Goal: Task Accomplishment & Management: Complete application form

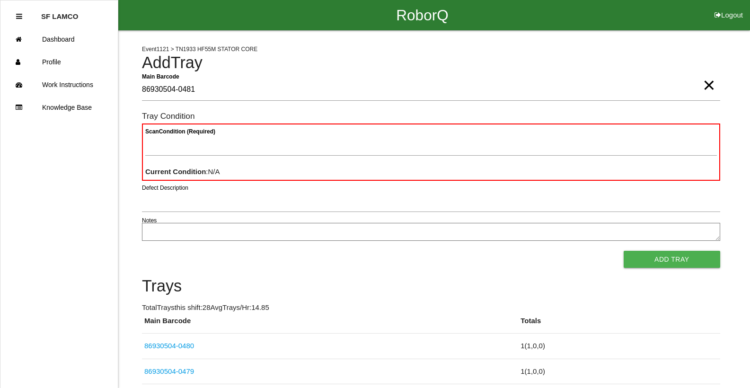
type Barcode "86930504-0481"
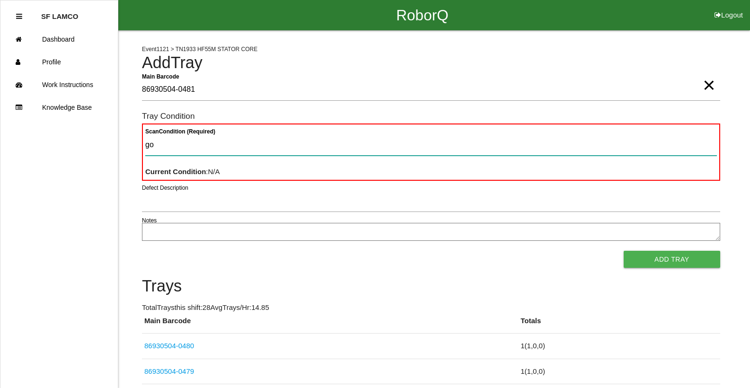
type Condition "goo"
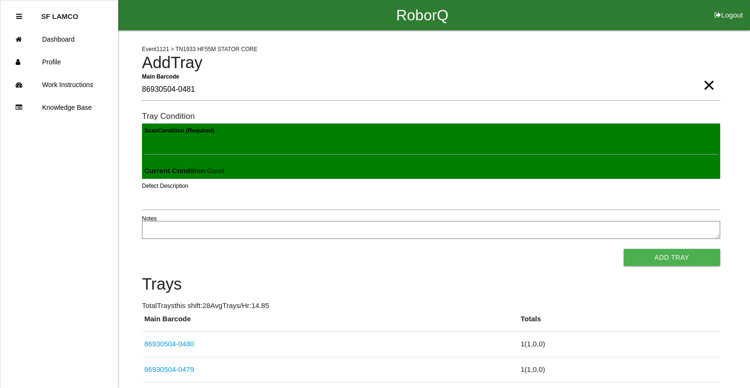
click at [624, 249] on button "Add Tray" at bounding box center [672, 257] width 97 height 17
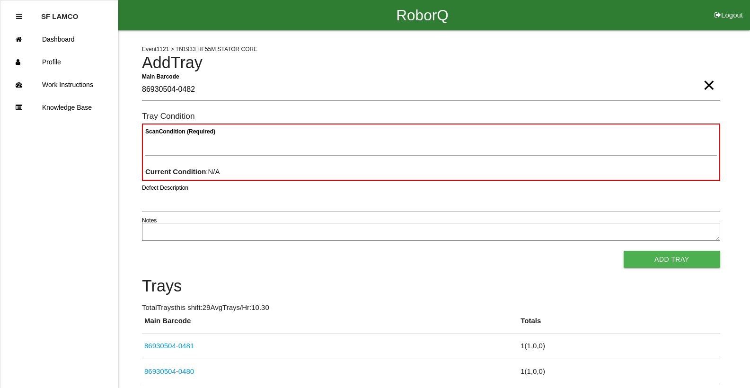
type Barcode "86930504-0482"
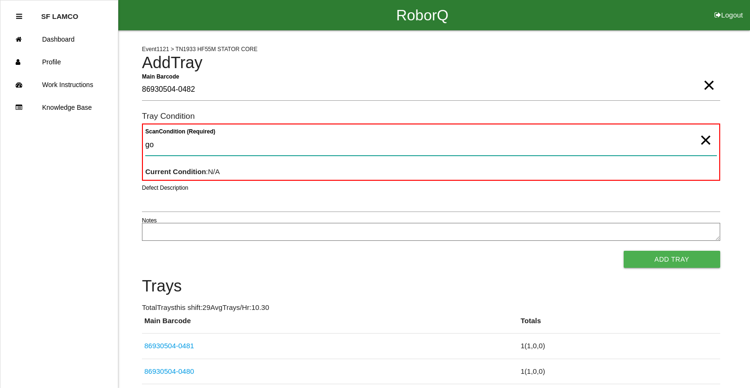
type Condition "goo"
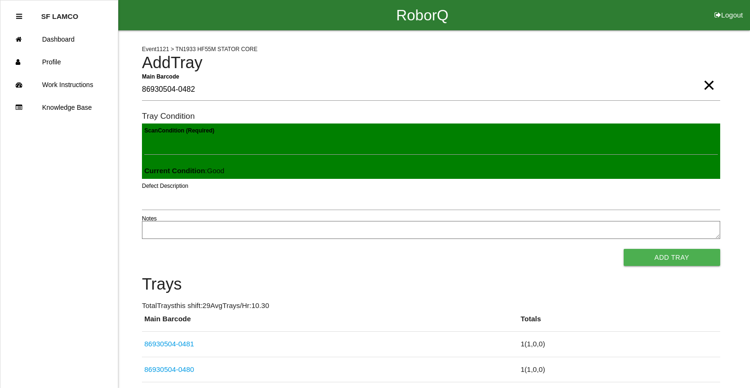
click at [624, 249] on button "Add Tray" at bounding box center [672, 257] width 97 height 17
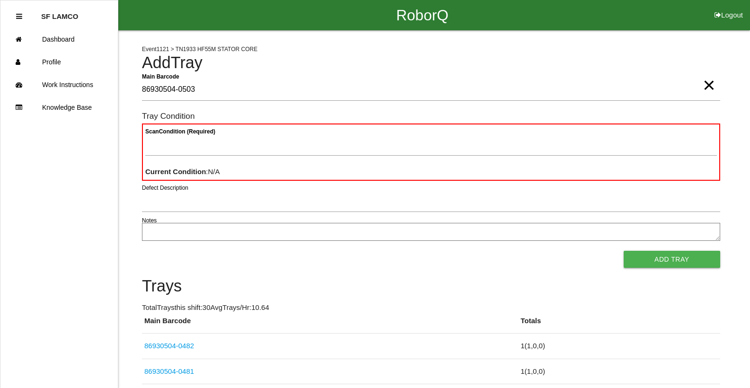
type Barcode "86930504-0503"
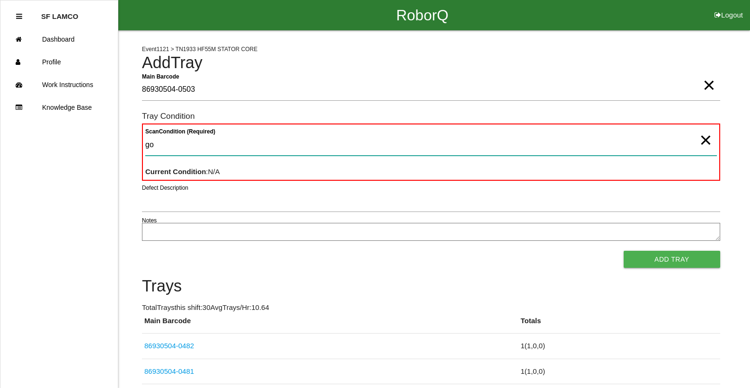
type Condition "goo"
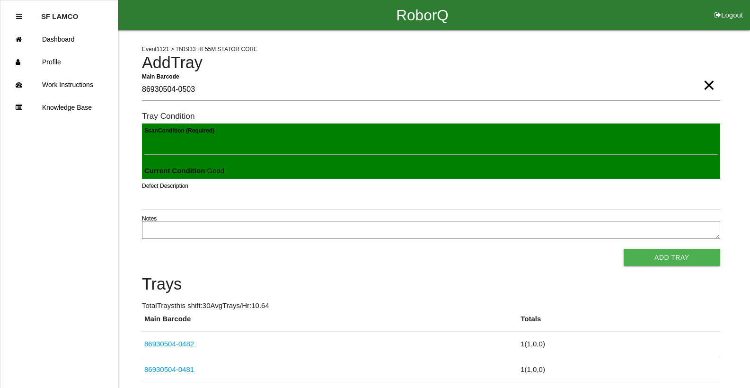
click at [624, 249] on button "Add Tray" at bounding box center [672, 257] width 97 height 17
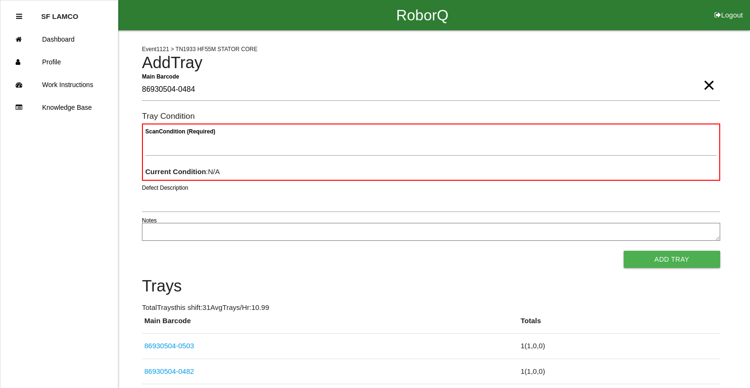
type Barcode "86930504-0484"
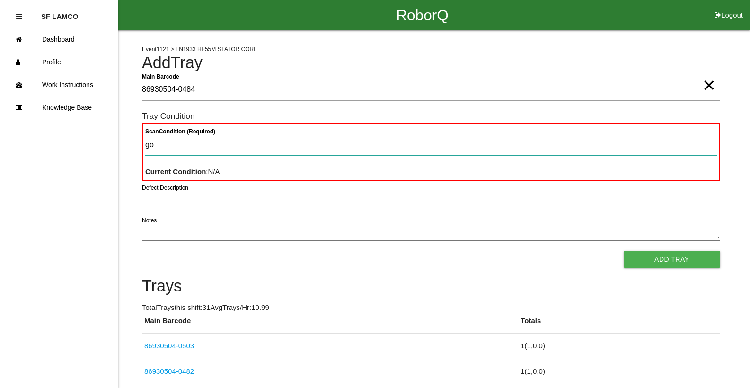
type Condition "goo"
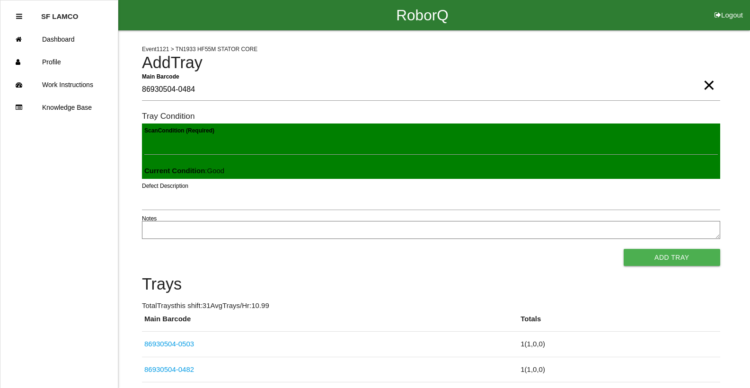
click at [624, 249] on button "Add Tray" at bounding box center [672, 257] width 97 height 17
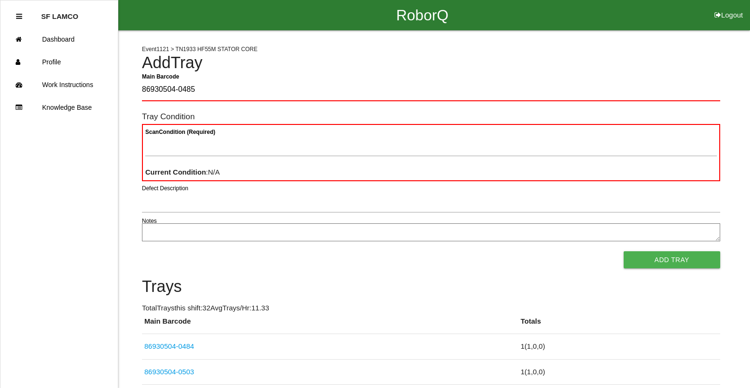
type Barcode "86930504-0485"
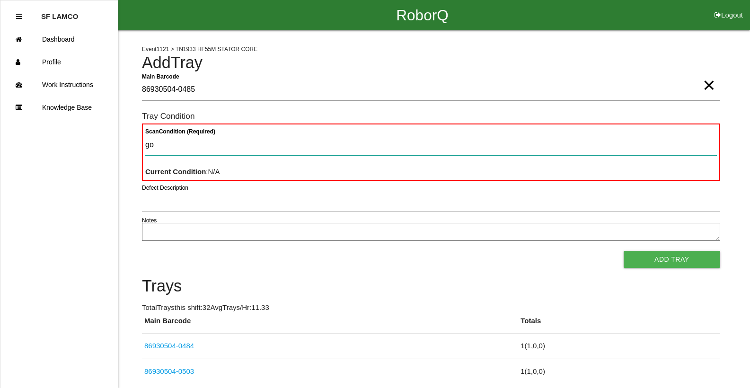
type Condition "goo"
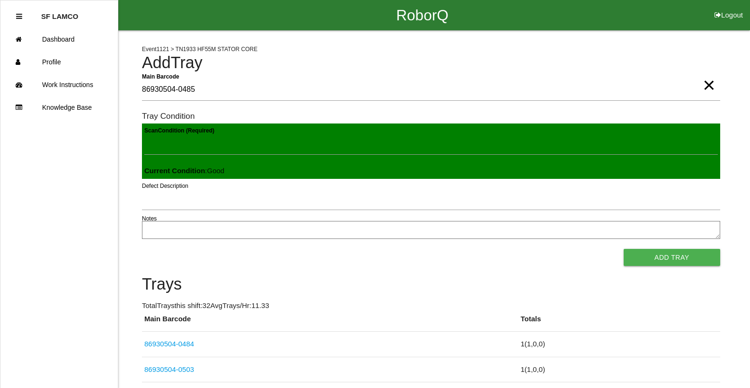
click at [624, 249] on button "Add Tray" at bounding box center [672, 257] width 97 height 17
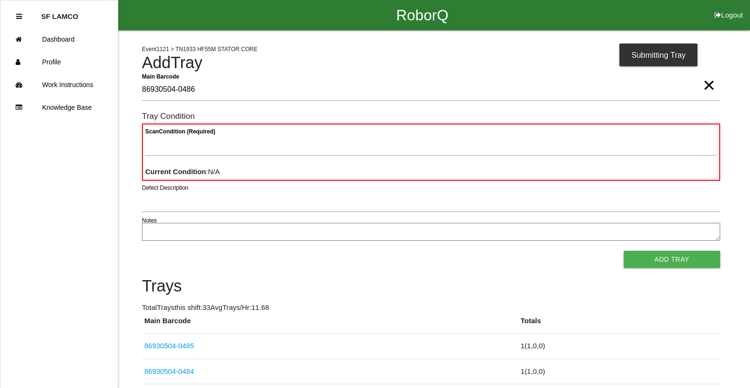
type Barcode "86930504-0486"
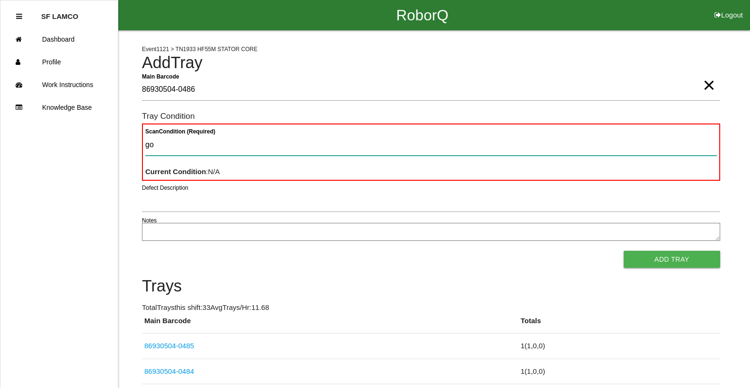
type Condition "goo"
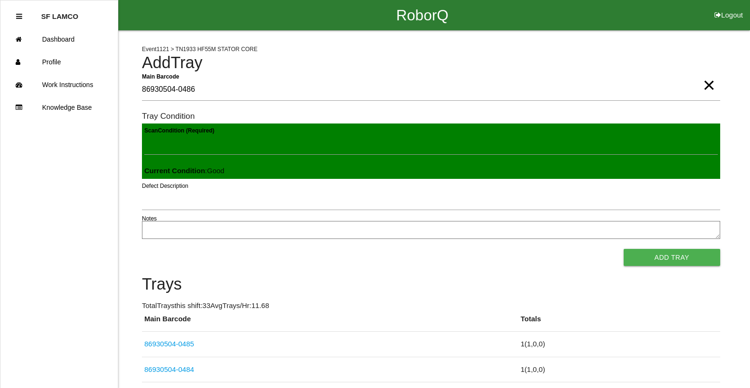
click at [624, 249] on button "Add Tray" at bounding box center [672, 257] width 97 height 17
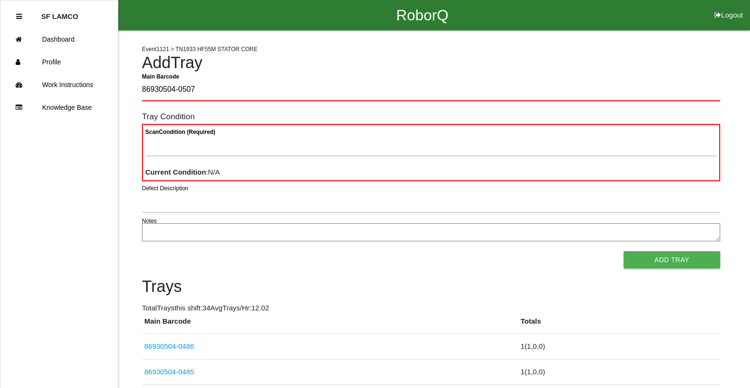
type Barcode "86930504-0507"
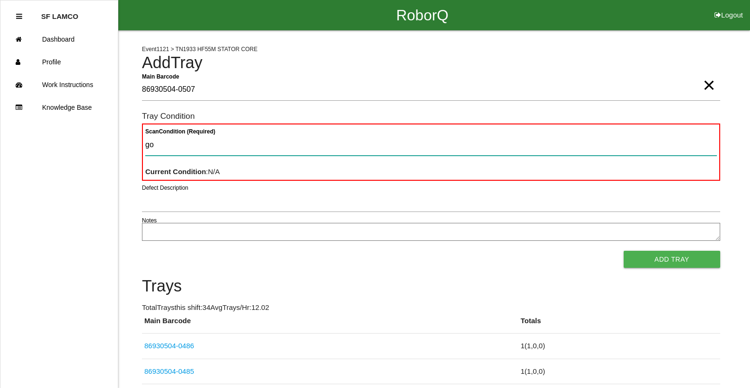
type Condition "goo"
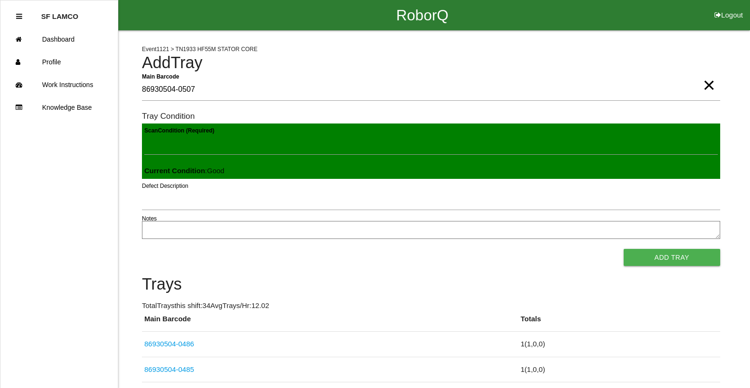
click at [624, 249] on button "Add Tray" at bounding box center [672, 257] width 97 height 17
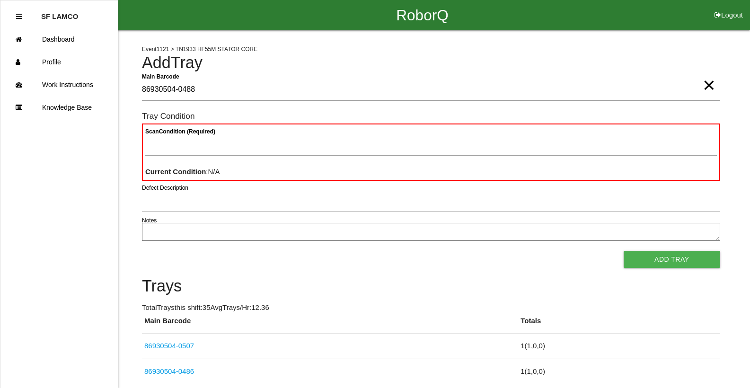
type Barcode "86930504-0488"
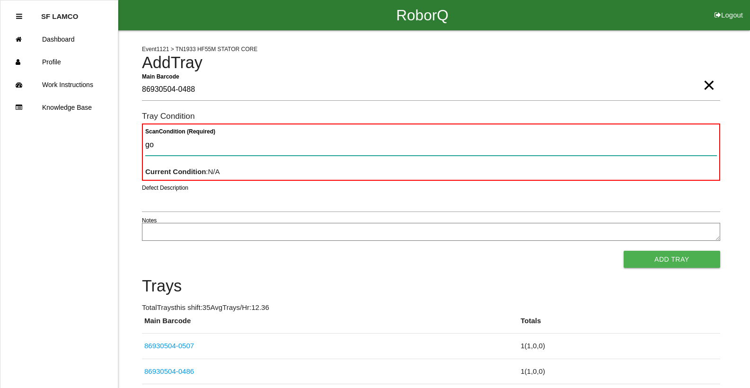
type Condition "goo"
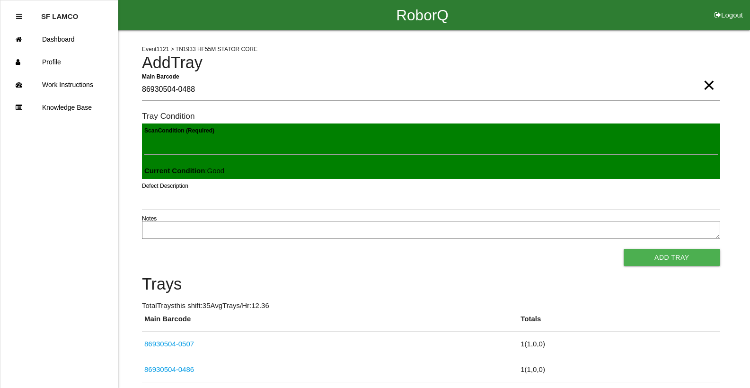
click at [624, 249] on button "Add Tray" at bounding box center [672, 257] width 97 height 17
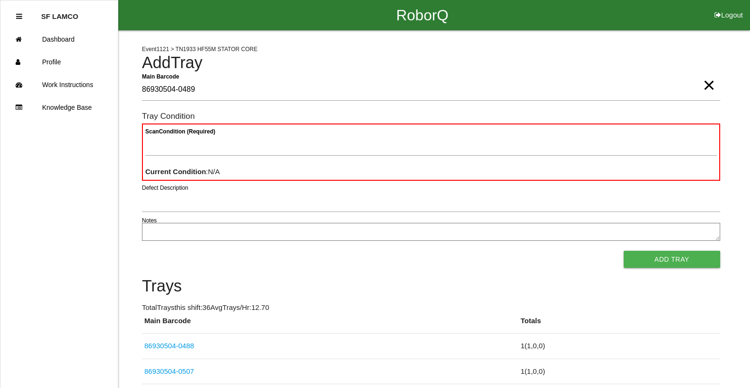
type Barcode "86930504-0489"
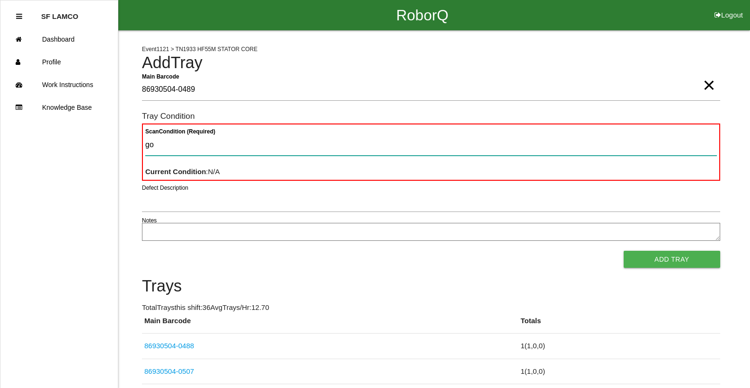
type Condition "goo"
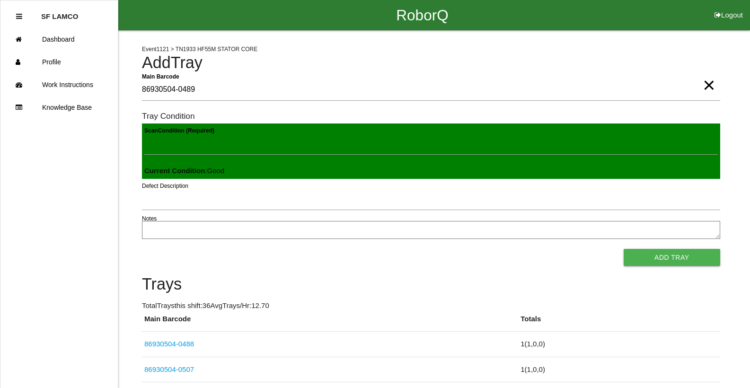
click button "Add Tray" at bounding box center [672, 257] width 97 height 17
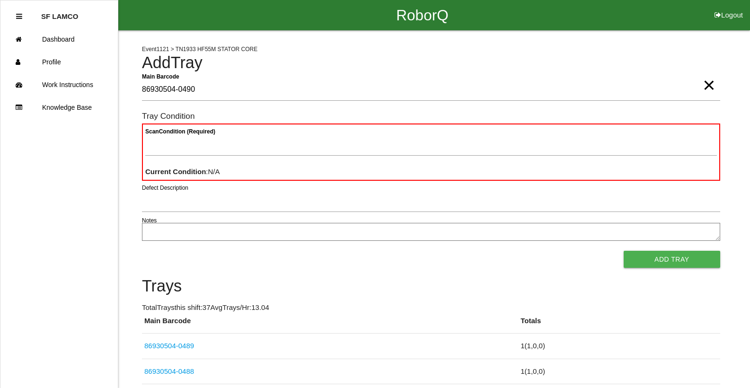
type Barcode "86930504-0490"
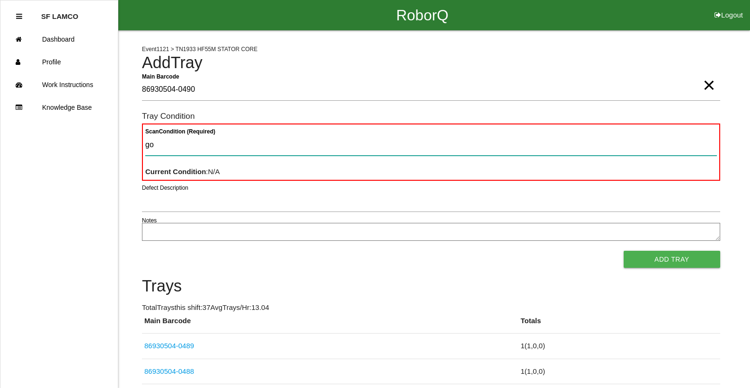
type Condition "goo"
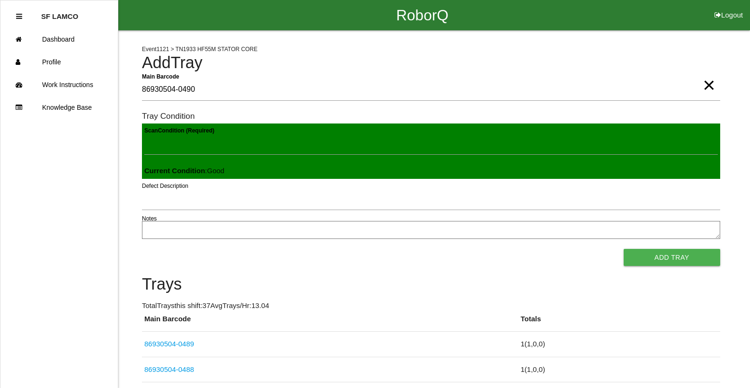
click at [624, 249] on button "Add Tray" at bounding box center [672, 257] width 97 height 17
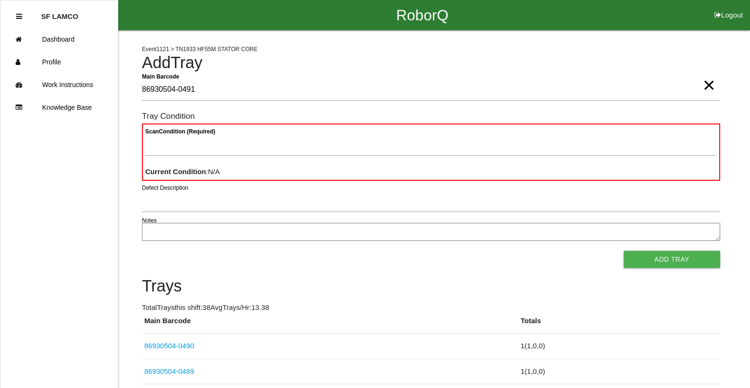
type Barcode "86930504-0491"
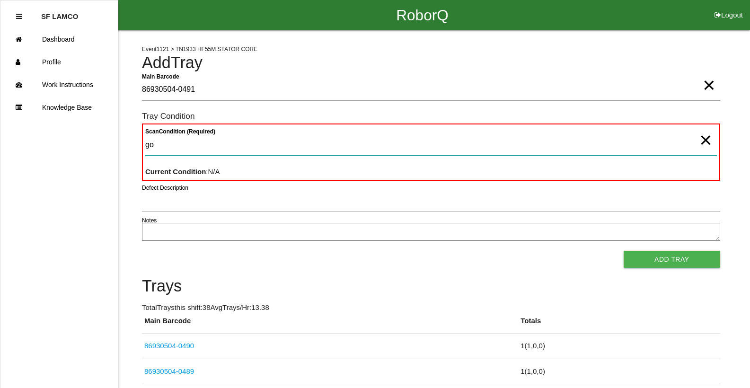
type Condition "goo"
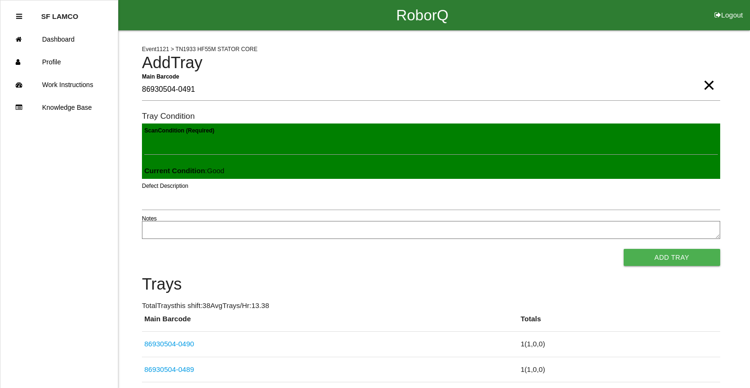
click at [624, 249] on button "Add Tray" at bounding box center [672, 257] width 97 height 17
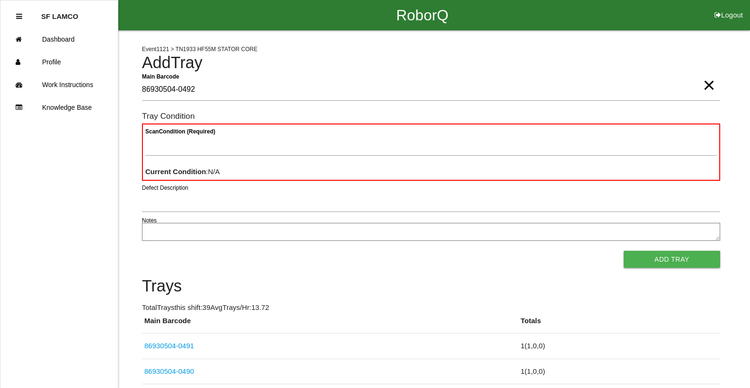
type Barcode "86930504-0492"
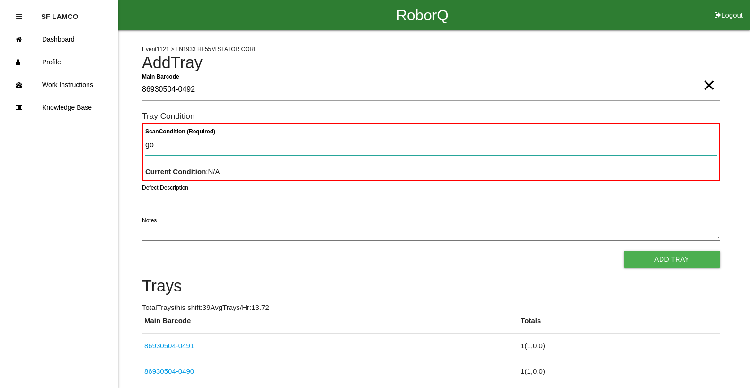
type Condition "goo"
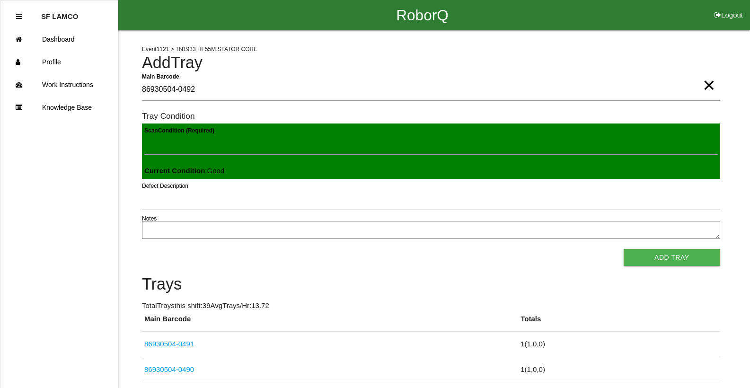
click at [624, 249] on button "Add Tray" at bounding box center [672, 257] width 97 height 17
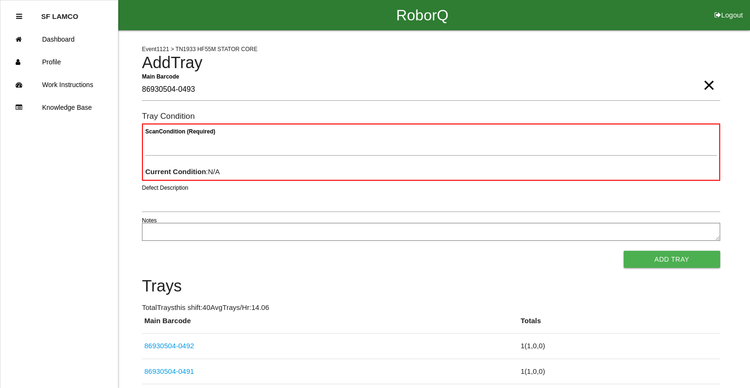
type Barcode "86930504-0493"
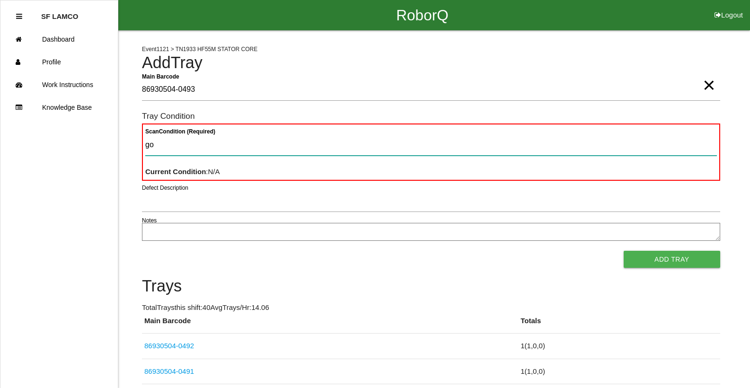
type Condition "goo"
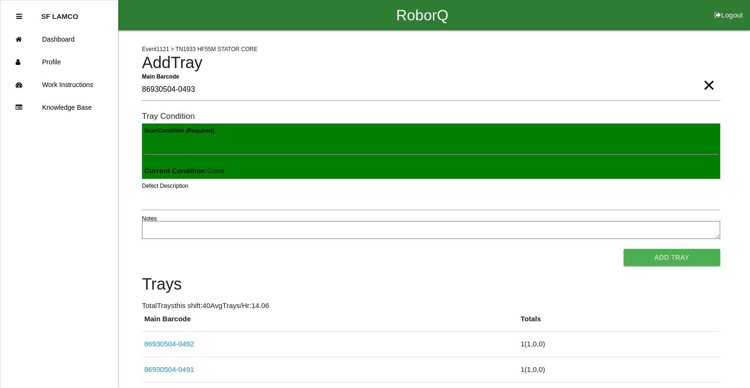
click at [624, 249] on button "Add Tray" at bounding box center [672, 257] width 97 height 17
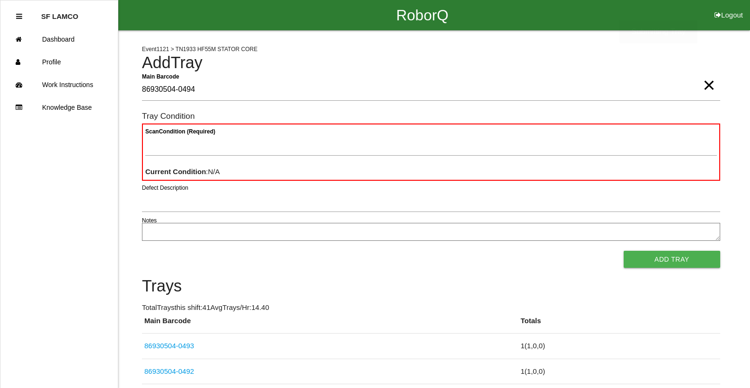
type Barcode "86930504-0494"
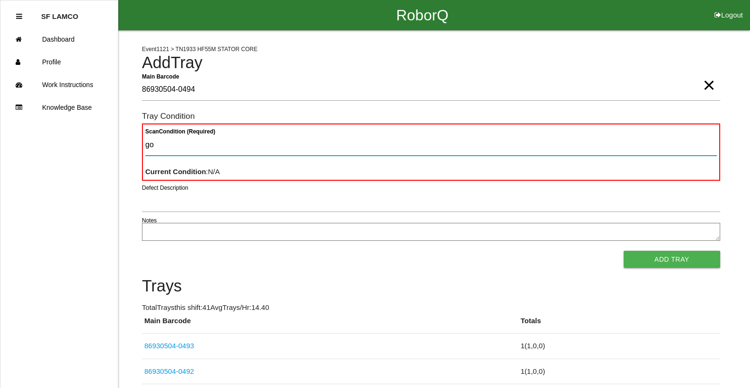
type Condition "goo"
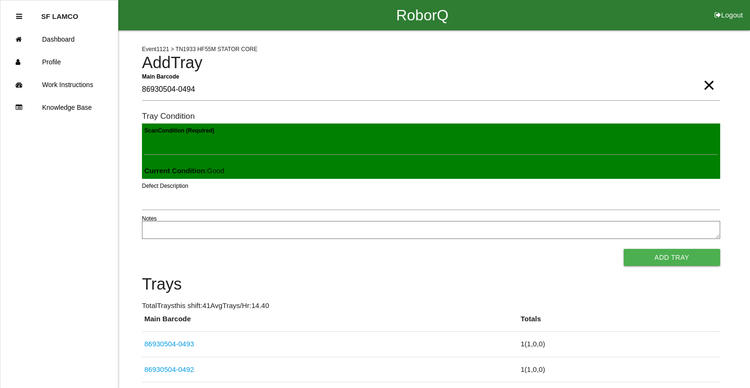
click at [624, 249] on button "Add Tray" at bounding box center [672, 257] width 97 height 17
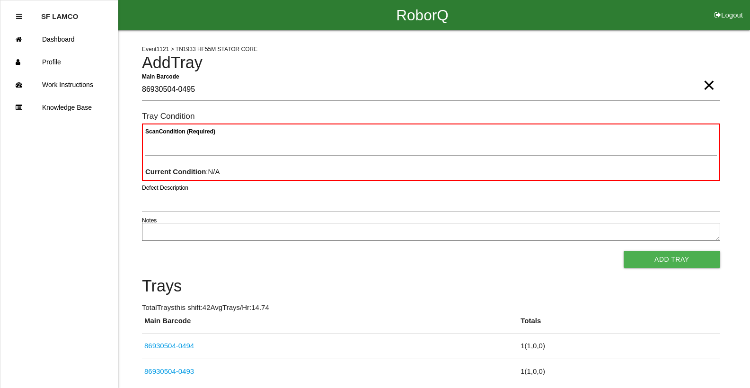
type Barcode "86930504-0495"
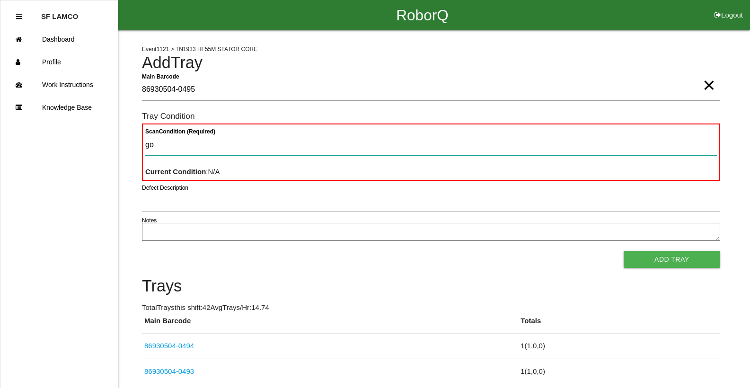
type Condition "goo"
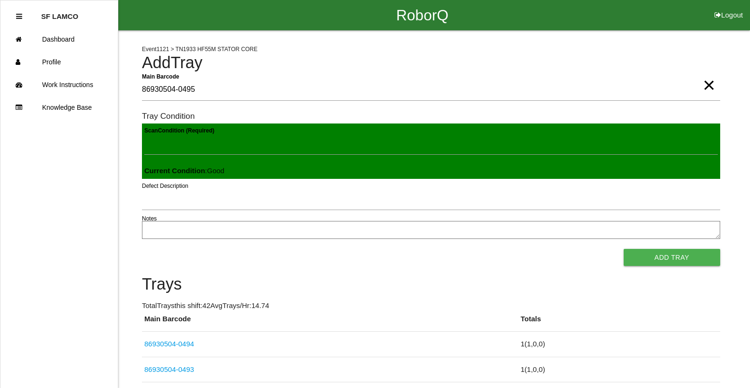
click at [624, 249] on button "Add Tray" at bounding box center [672, 257] width 97 height 17
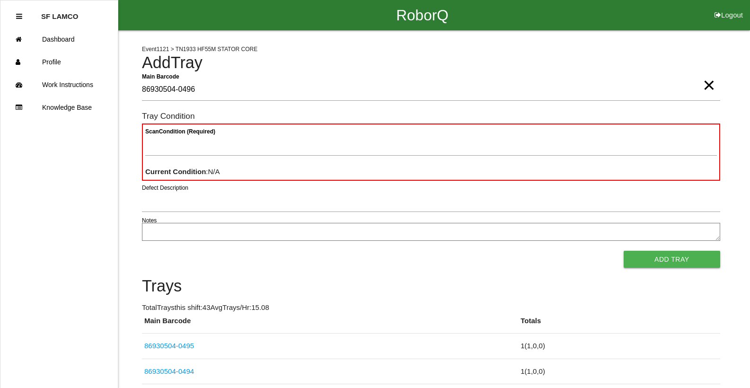
type Barcode "86930504-0496"
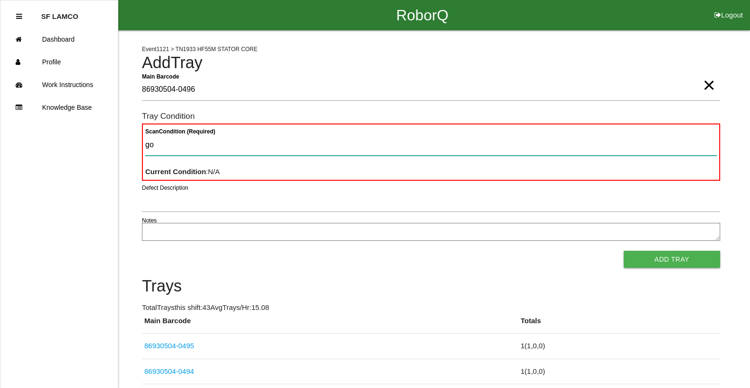
type Condition "goo"
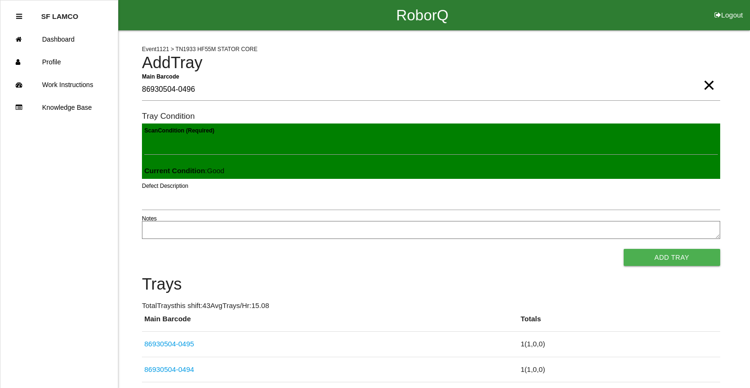
click at [624, 249] on button "Add Tray" at bounding box center [672, 257] width 97 height 17
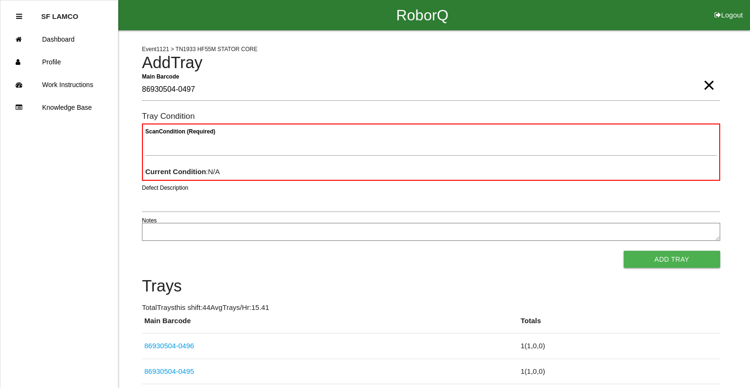
type Barcode "86930504-0497"
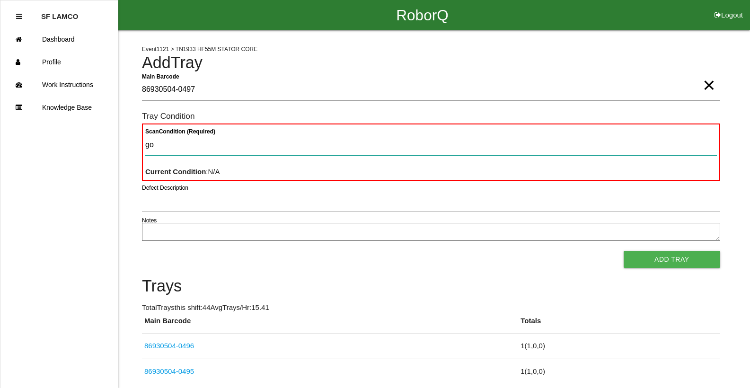
type Condition "goo"
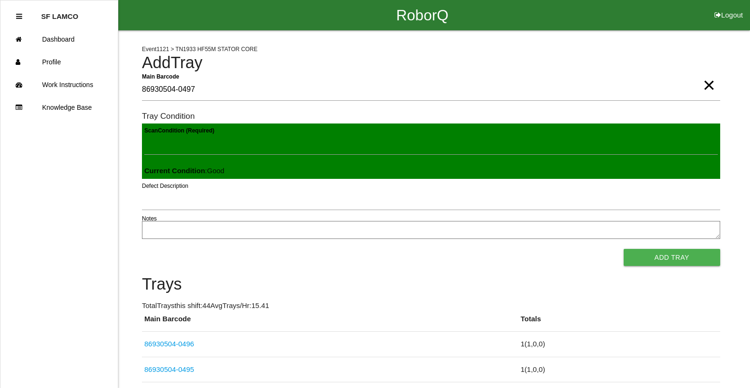
click at [624, 249] on button "Add Tray" at bounding box center [672, 257] width 97 height 17
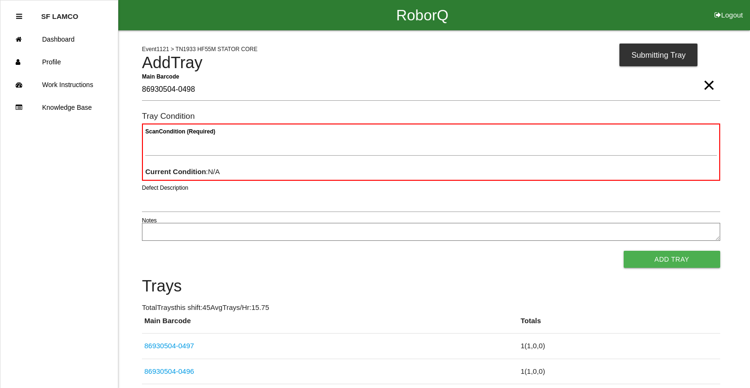
type Barcode "86930504-0498"
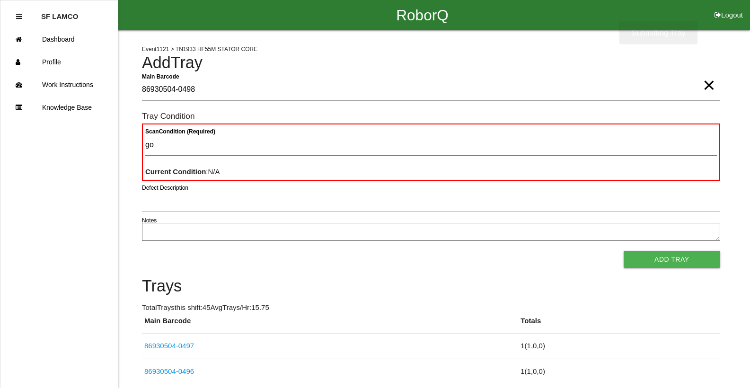
type Condition "goo"
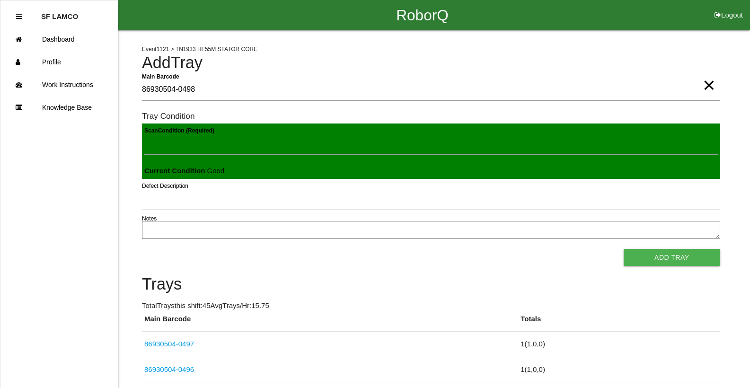
click button "Add Tray" at bounding box center [672, 257] width 97 height 17
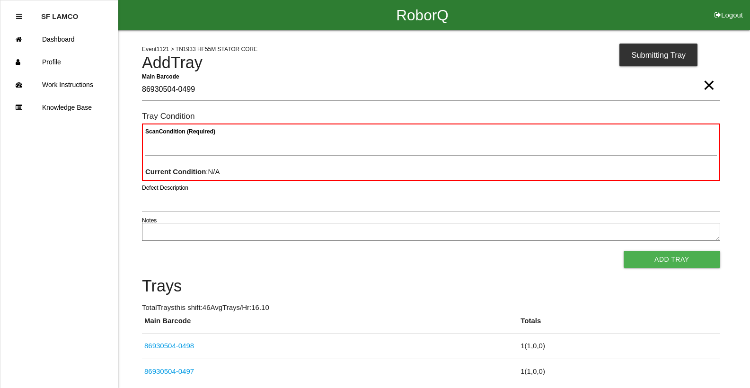
type Barcode "86930504-0499"
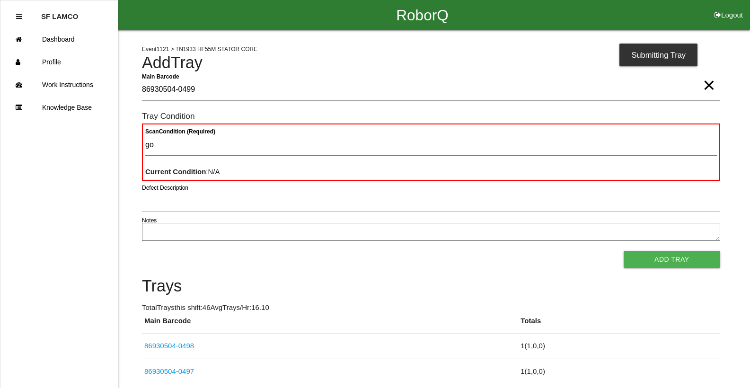
type Condition "goo"
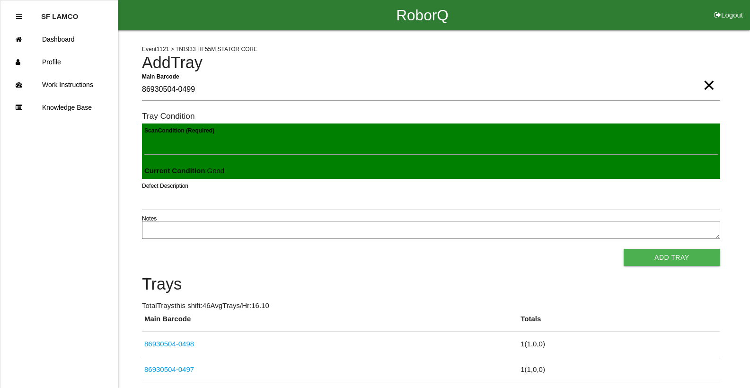
click at [624, 249] on button "Add Tray" at bounding box center [672, 257] width 97 height 17
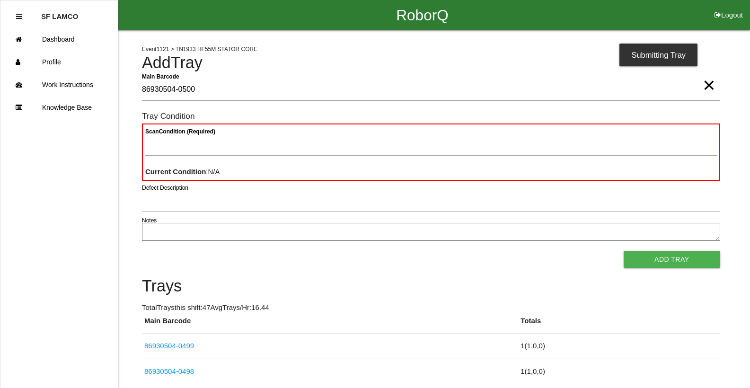
type Barcode "86930504-0500"
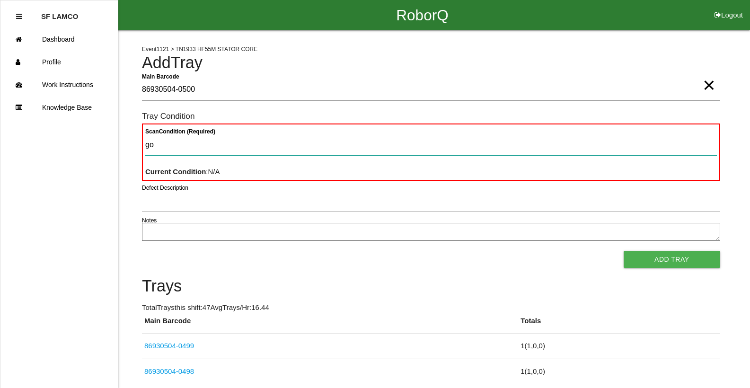
type Condition "goo"
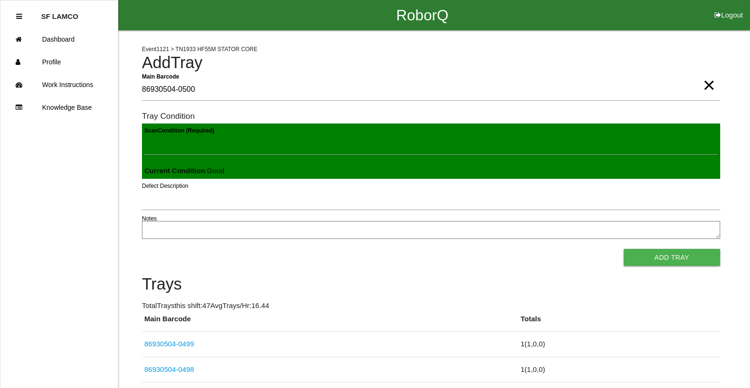
click button "Add Tray" at bounding box center [672, 257] width 97 height 17
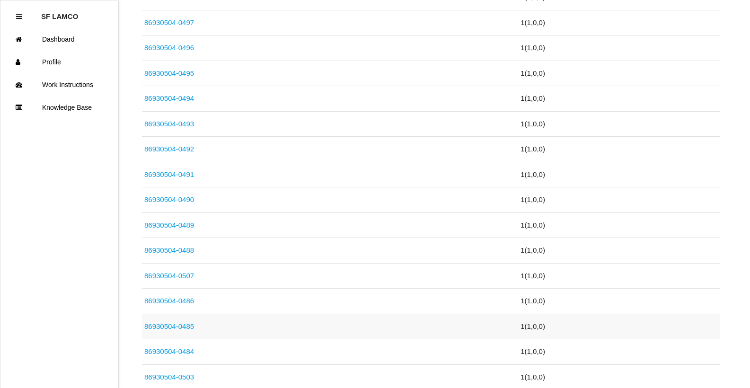
scroll to position [473, 0]
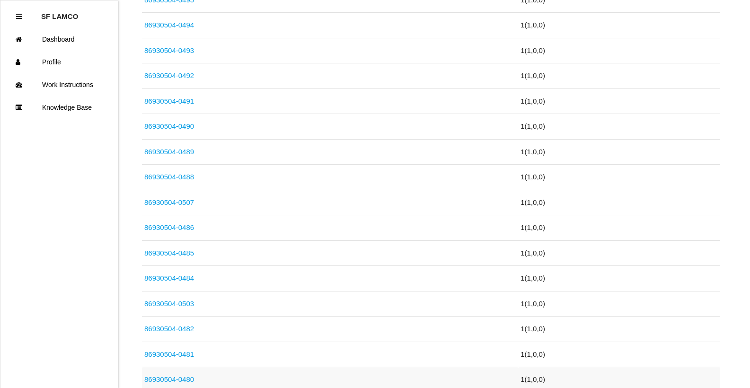
click at [172, 381] on link "86930504-0480" at bounding box center [169, 379] width 50 height 8
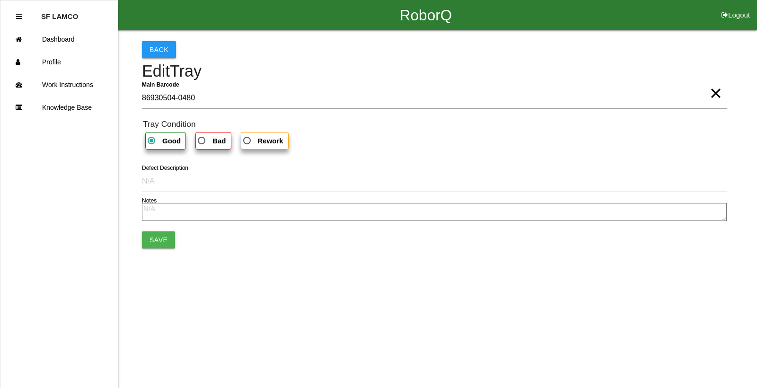
click at [212, 142] on b "Bad" at bounding box center [218, 141] width 13 height 8
click at [202, 141] on input "Bad" at bounding box center [199, 138] width 6 height 6
radio input "true"
click at [164, 241] on button "Save" at bounding box center [158, 239] width 33 height 17
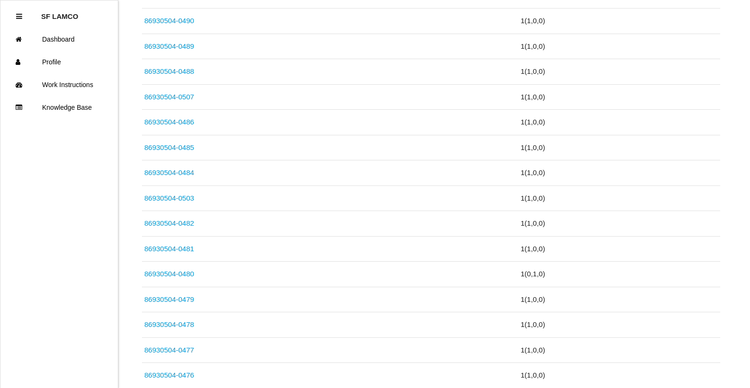
scroll to position [710, 0]
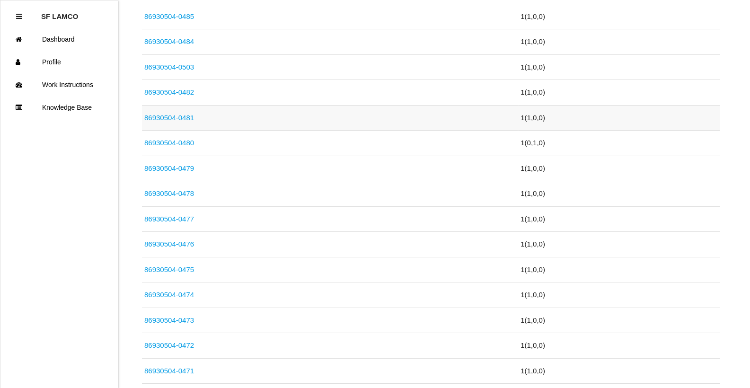
click at [184, 116] on link "86930504-0481" at bounding box center [169, 118] width 50 height 8
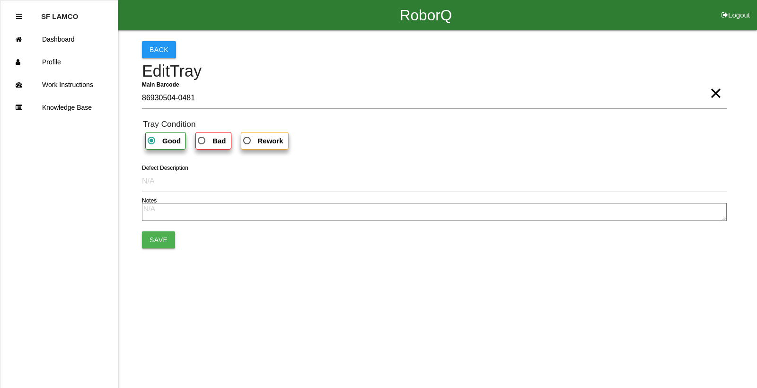
click at [204, 140] on span "Bad" at bounding box center [211, 141] width 30 height 12
click at [202, 140] on input "Bad" at bounding box center [199, 138] width 6 height 6
radio input "true"
click at [153, 243] on button "Save" at bounding box center [158, 239] width 33 height 17
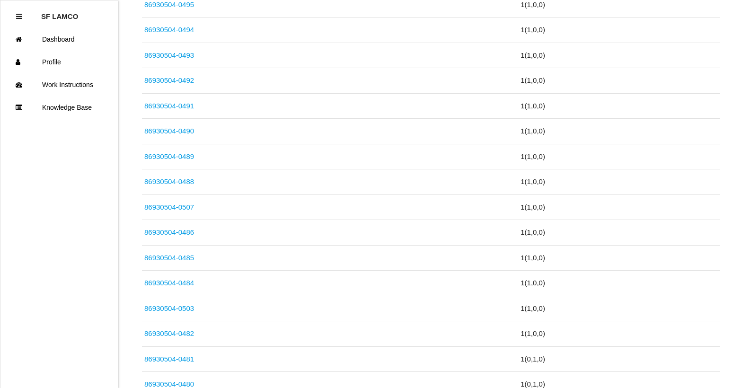
scroll to position [568, 0]
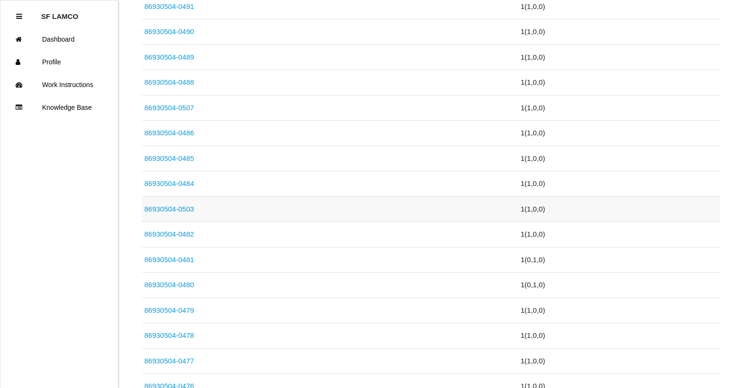
click at [184, 210] on link "86930504-0503" at bounding box center [169, 209] width 50 height 8
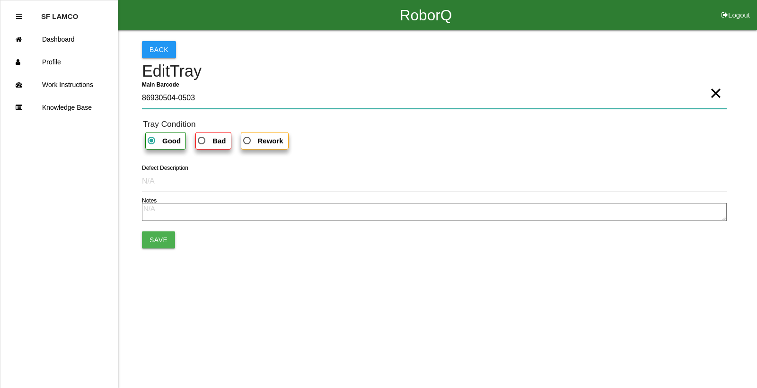
click at [189, 97] on Barcode "86930504-0503" at bounding box center [434, 98] width 585 height 22
type Barcode "86930504-0483"
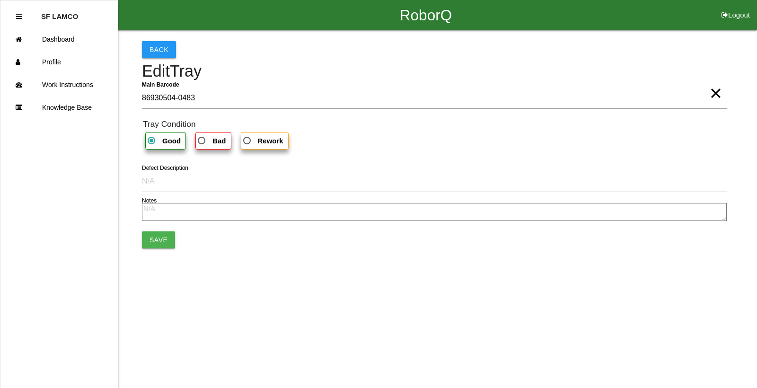
click at [222, 141] on b "Bad" at bounding box center [218, 141] width 13 height 8
click at [202, 141] on input "Bad" at bounding box center [199, 138] width 6 height 6
radio input "true"
drag, startPoint x: 155, startPoint y: 238, endPoint x: 160, endPoint y: 229, distance: 11.2
click at [155, 242] on button "Save" at bounding box center [158, 239] width 33 height 17
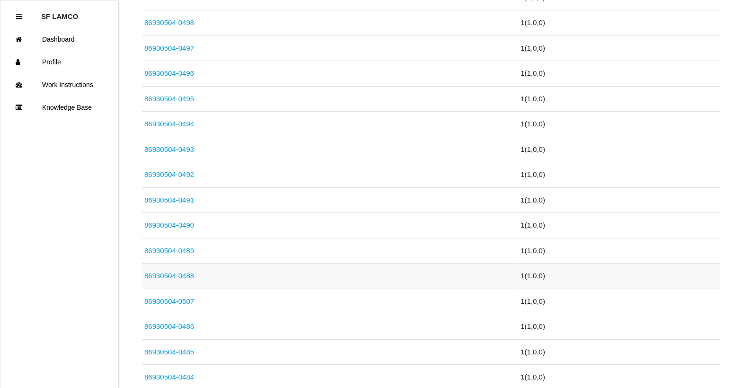
scroll to position [379, 0]
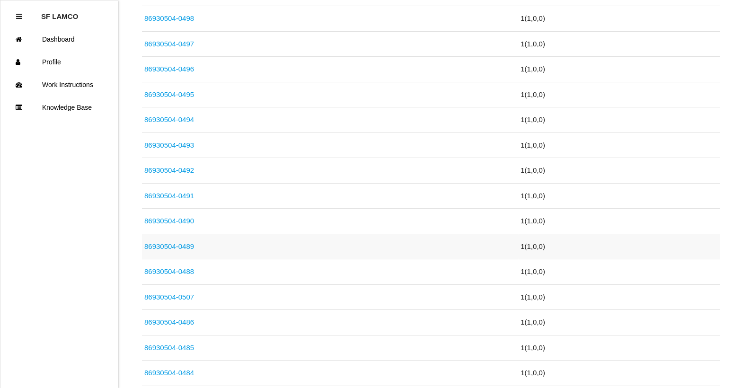
click at [183, 246] on link "86930504-0489" at bounding box center [169, 246] width 50 height 8
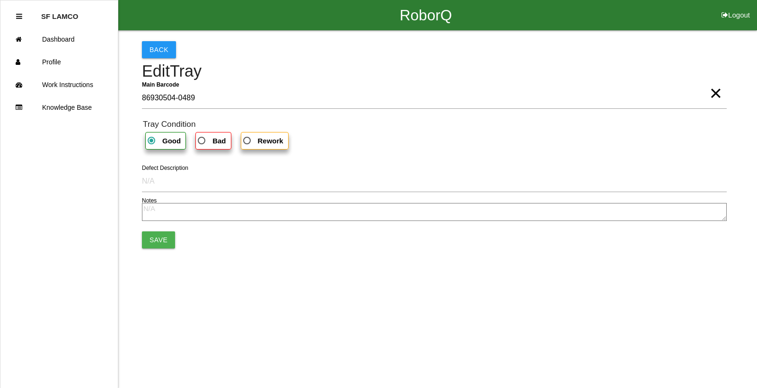
click at [220, 139] on b "Bad" at bounding box center [218, 141] width 13 height 8
click at [202, 139] on input "Bad" at bounding box center [199, 138] width 6 height 6
radio input "true"
click at [161, 241] on button "Save" at bounding box center [158, 239] width 33 height 17
